Goal: Information Seeking & Learning: Understand process/instructions

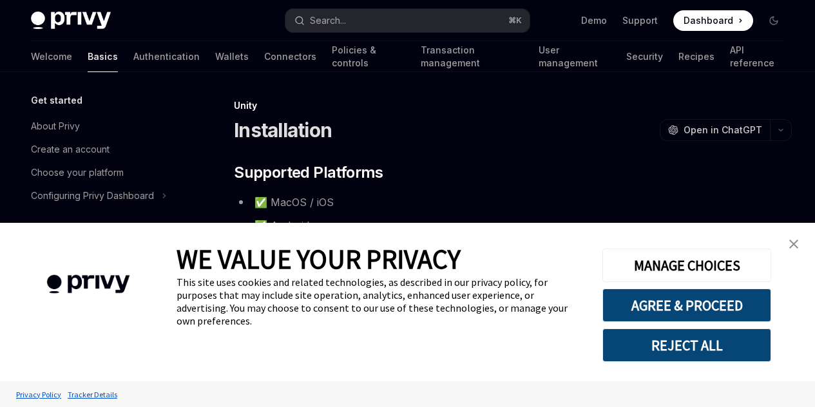
scroll to position [161, 0]
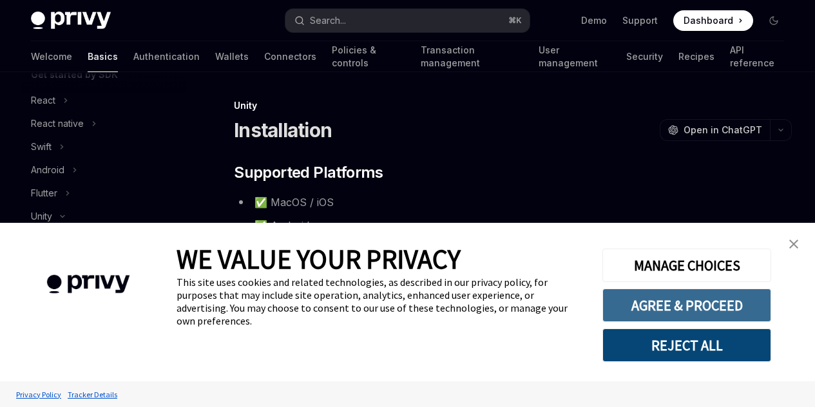
click at [693, 297] on button "AGREE & PROCEED" at bounding box center [687, 306] width 169 height 34
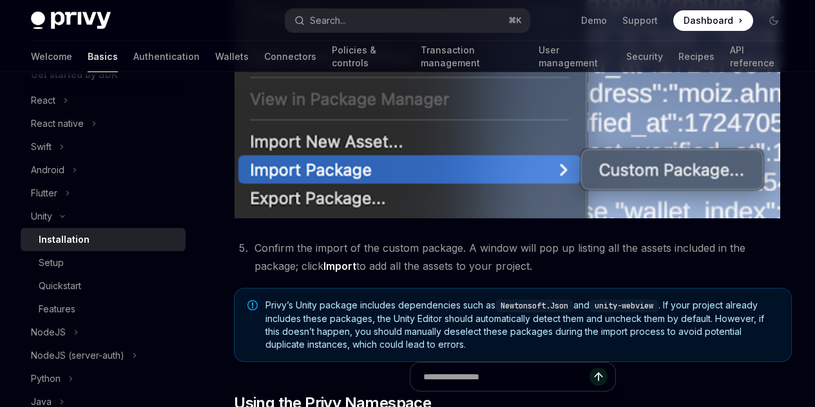
scroll to position [688, 0]
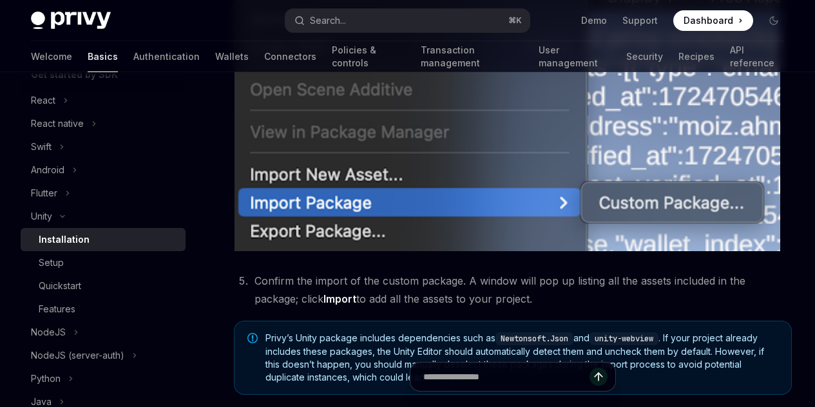
drag, startPoint x: 375, startPoint y: 206, endPoint x: 434, endPoint y: 206, distance: 58.7
click at [590, 333] on code "unity-webview" at bounding box center [624, 339] width 69 height 13
drag, startPoint x: 435, startPoint y: 208, endPoint x: 399, endPoint y: 206, distance: 36.1
click at [590, 333] on code "unity-webview" at bounding box center [624, 339] width 69 height 13
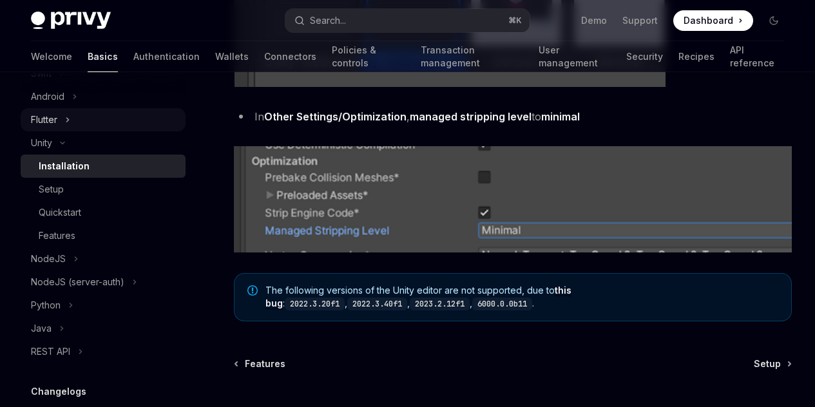
scroll to position [213, 0]
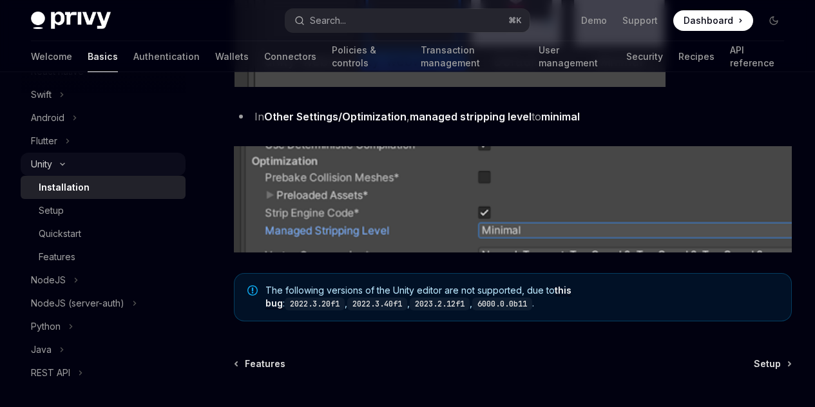
click at [67, 162] on icon at bounding box center [62, 164] width 15 height 5
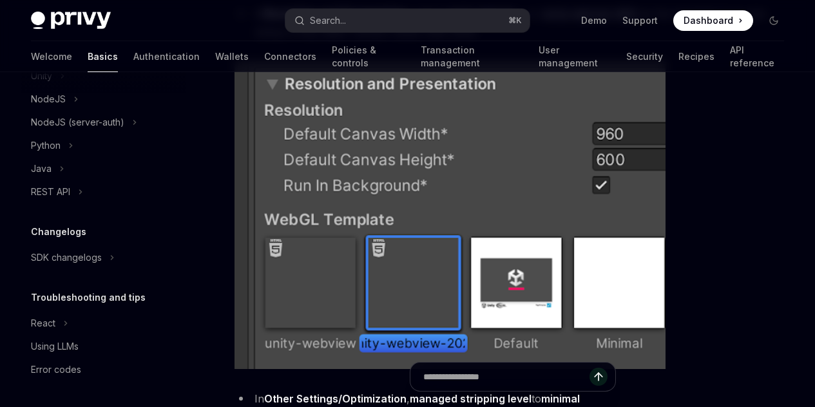
scroll to position [1695, 0]
